Goal: Task Accomplishment & Management: Use online tool/utility

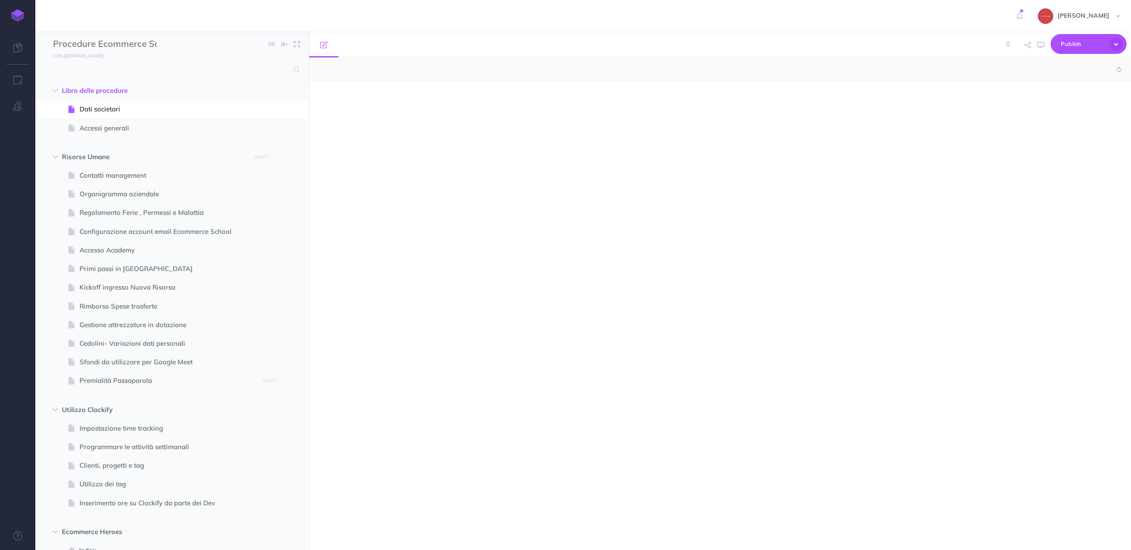
select select "null"
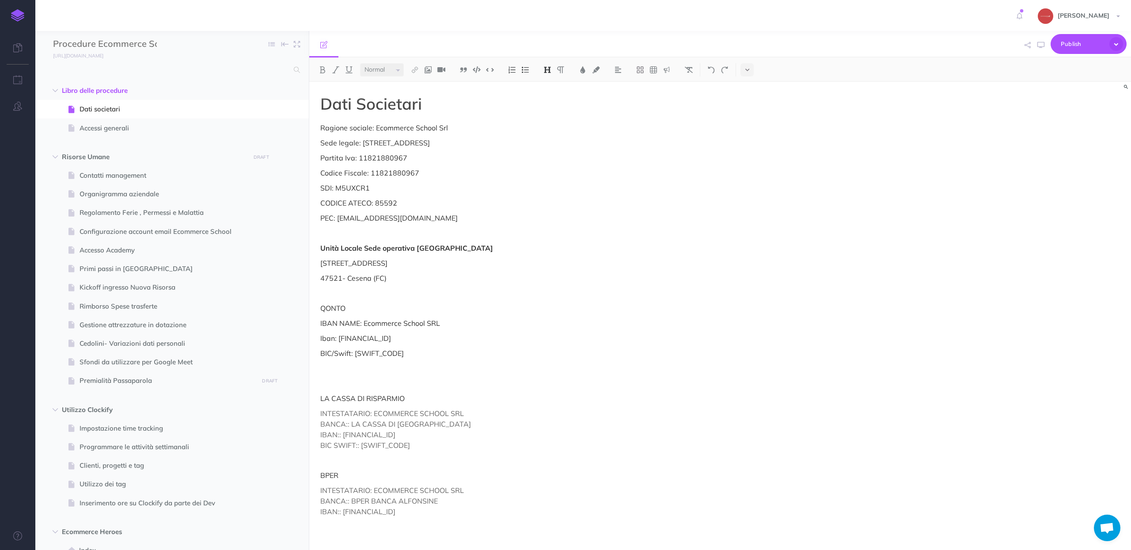
scroll to position [4277, 0]
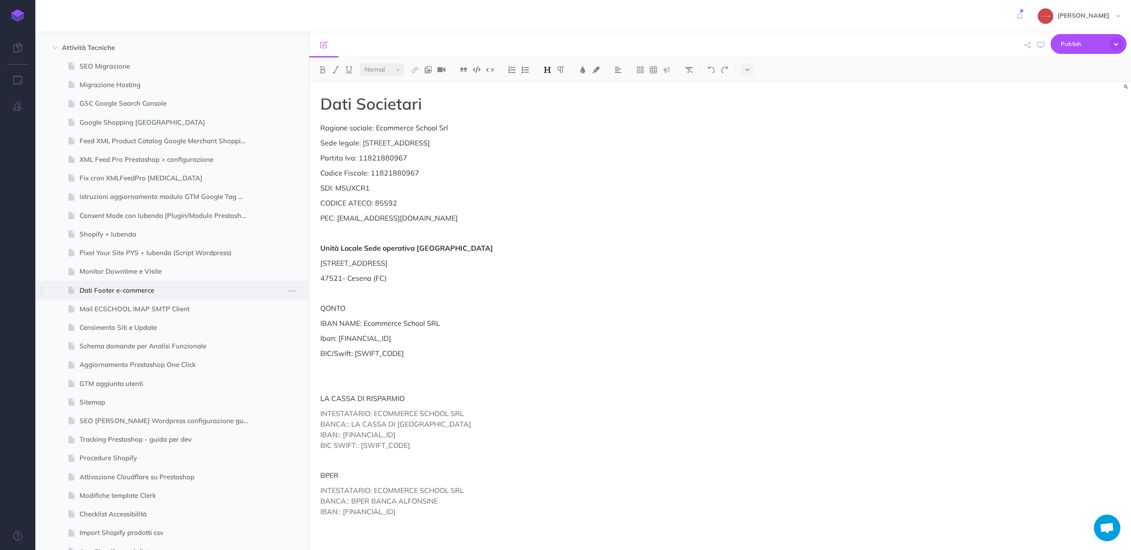
click at [202, 289] on span "Dati Footer e-commerce" at bounding box center [168, 290] width 176 height 11
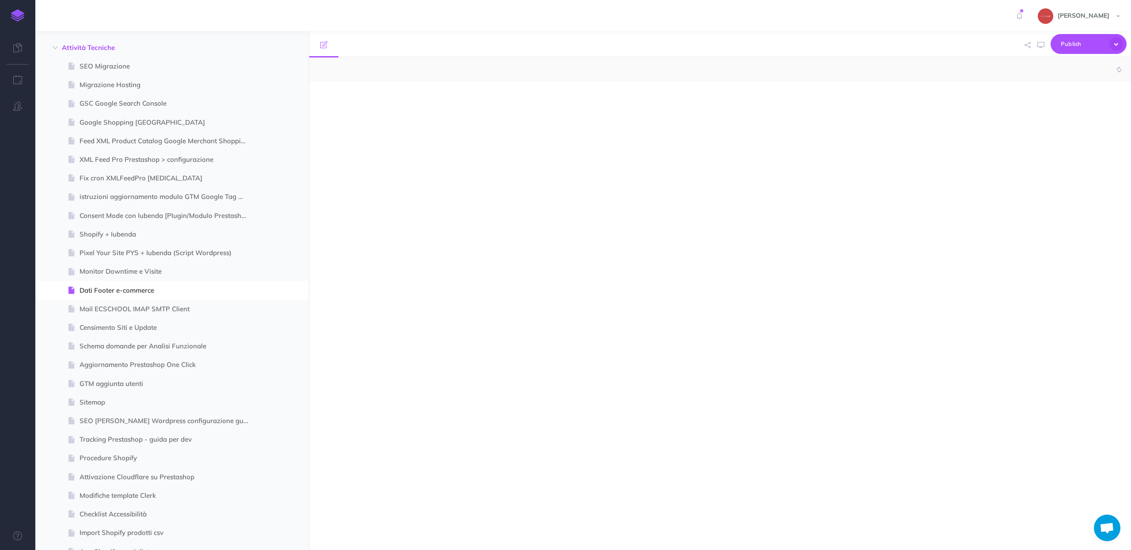
select select "null"
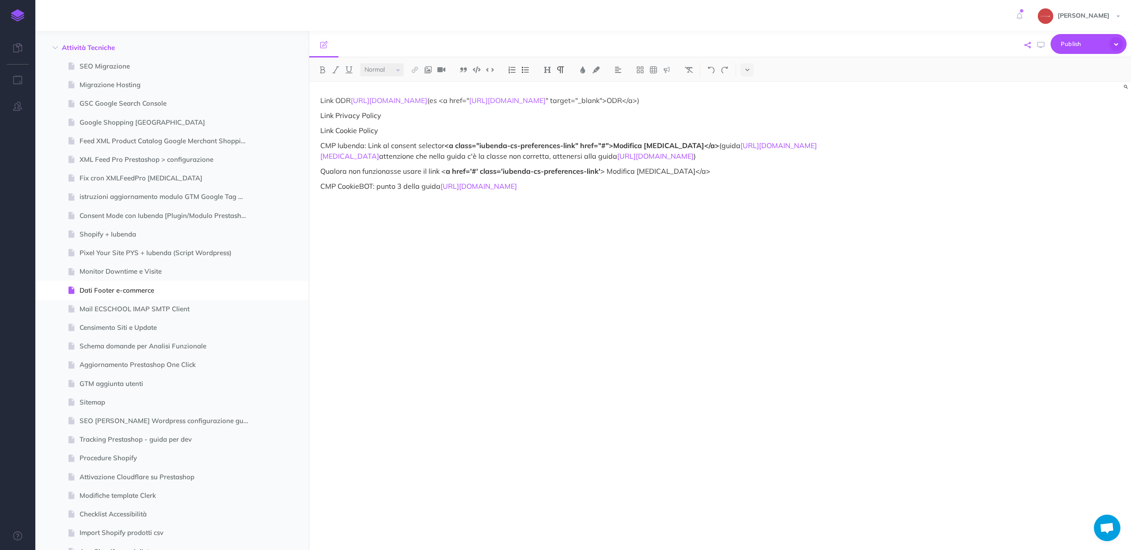
click at [1028, 45] on icon "button" at bounding box center [1028, 45] width 6 height 6
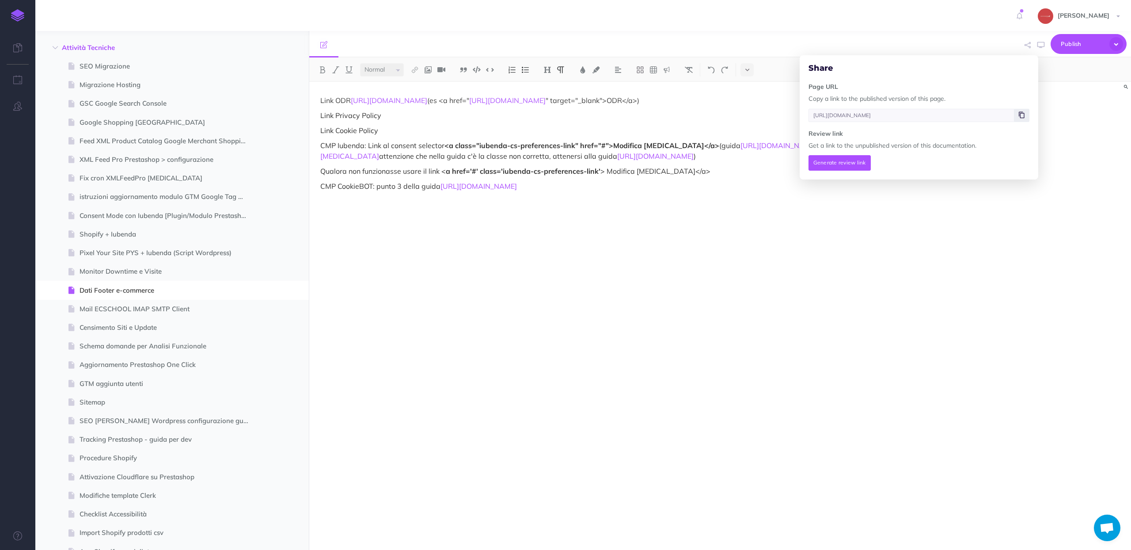
click at [1022, 115] on icon at bounding box center [1022, 114] width 6 height 5
click at [616, 238] on div "Link ODR [URL][DOMAIN_NAME] (es <a href=" [URL][DOMAIN_NAME] " target="_blank">…" at bounding box center [596, 311] width 575 height 459
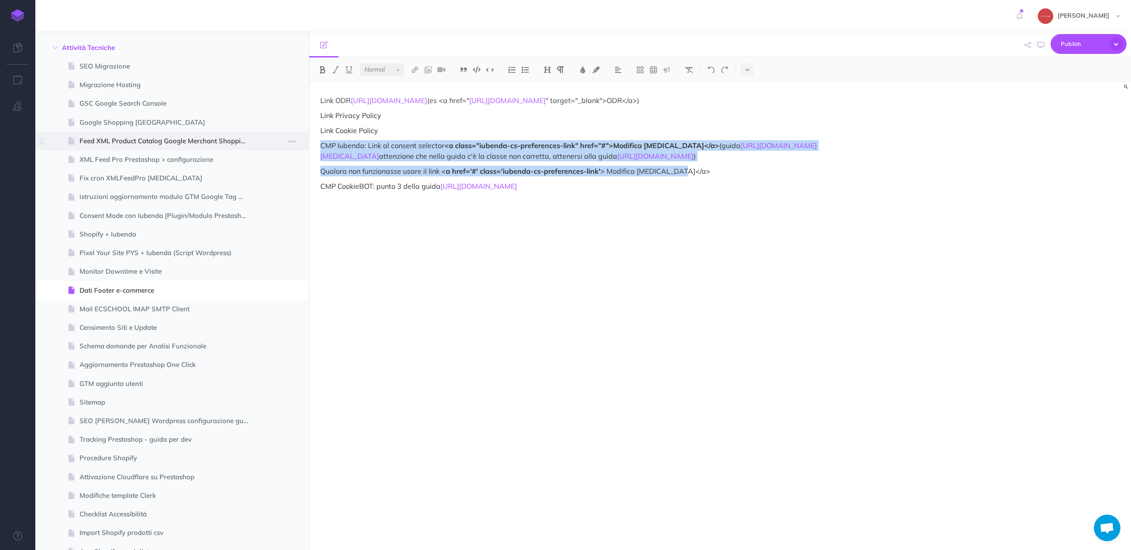
drag, startPoint x: 682, startPoint y: 182, endPoint x: 284, endPoint y: 143, distance: 400.5
click at [284, 143] on div "Procedure Ecommerce School Collapse all Expand all Expand to root folders [URL]…" at bounding box center [583, 290] width 1096 height 519
copy div "CMP Iubenda: Link al consent selector <a class="iubenda-cs-preferences-link" hr…"
